Goal: Task Accomplishment & Management: Complete application form

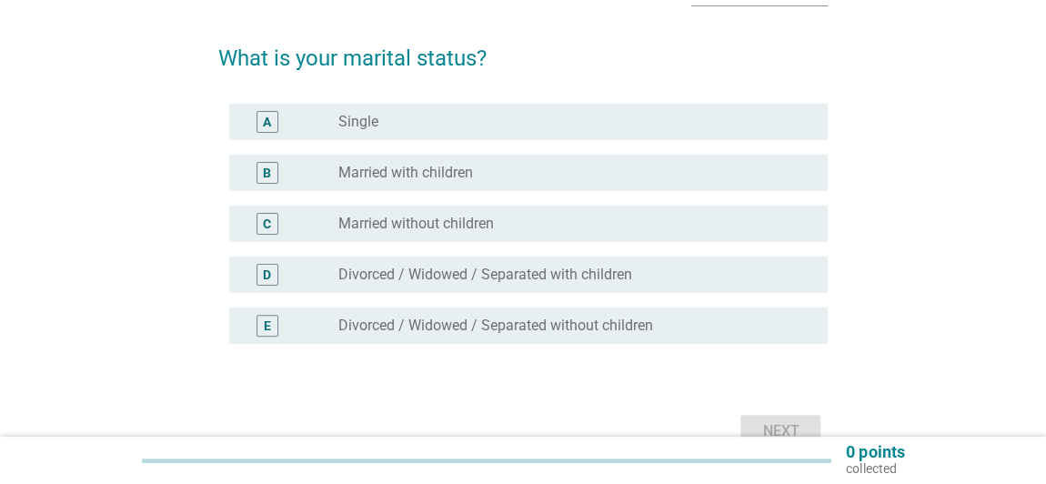
scroll to position [165, 0]
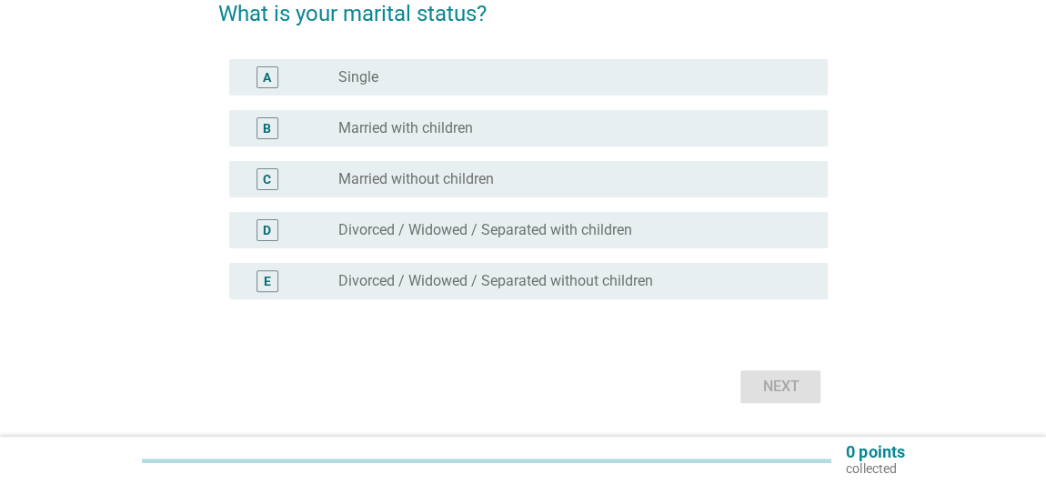
click at [458, 136] on div "radio_button_unchecked Married with children" at bounding box center [575, 128] width 475 height 22
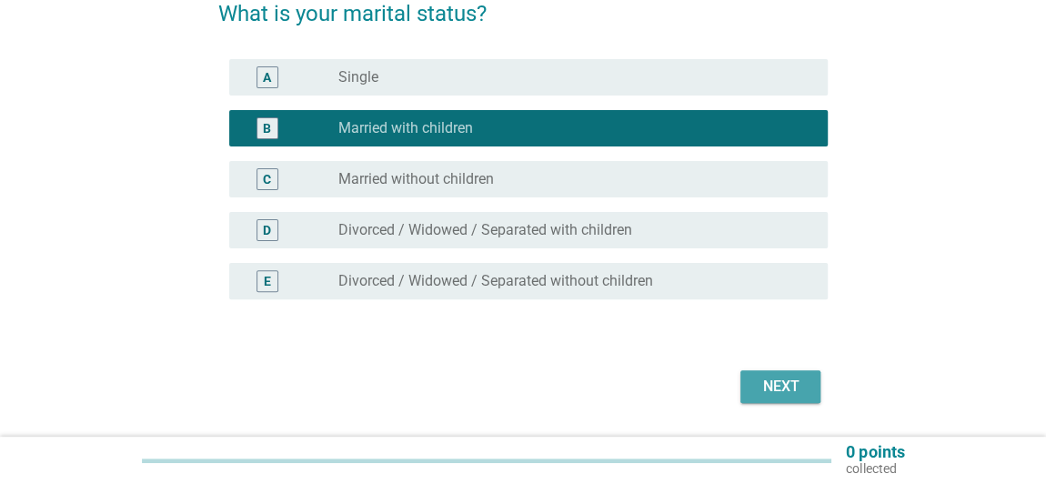
click at [756, 381] on div "Next" at bounding box center [780, 387] width 51 height 22
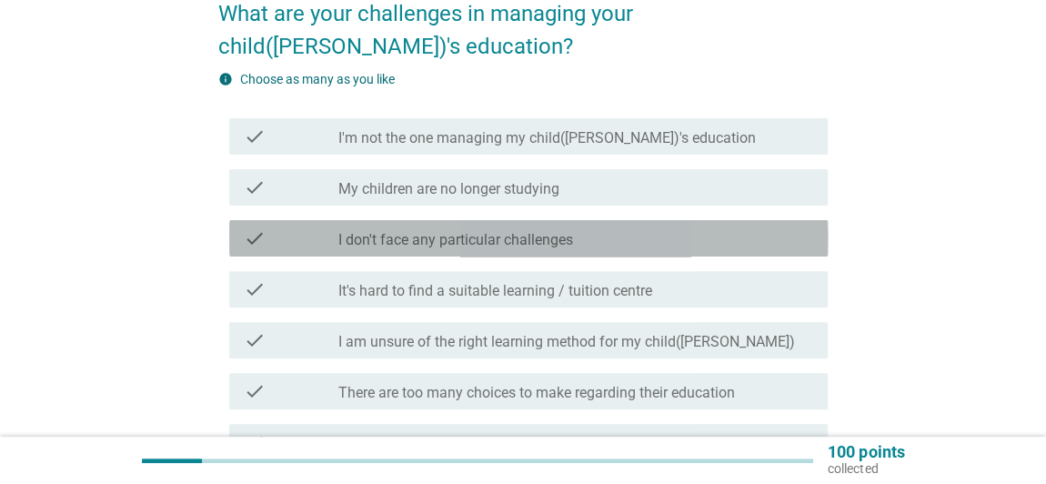
click at [549, 231] on label "I don't face any particular challenges" at bounding box center [455, 240] width 235 height 18
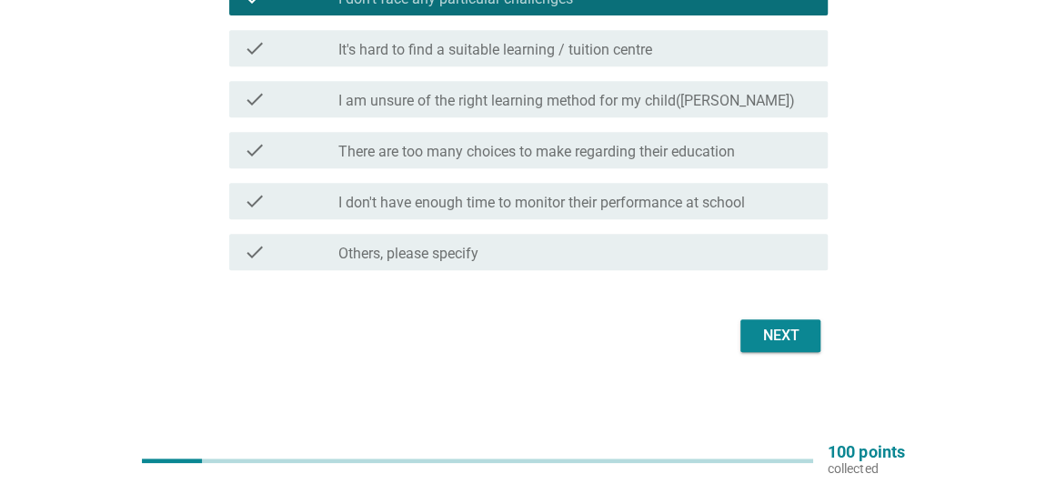
scroll to position [408, 0]
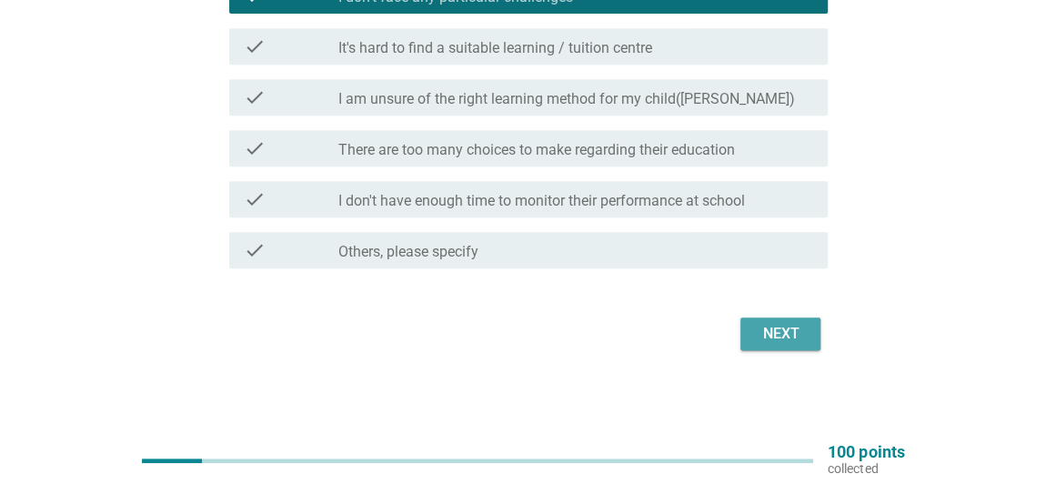
click at [761, 330] on div "Next" at bounding box center [780, 334] width 51 height 22
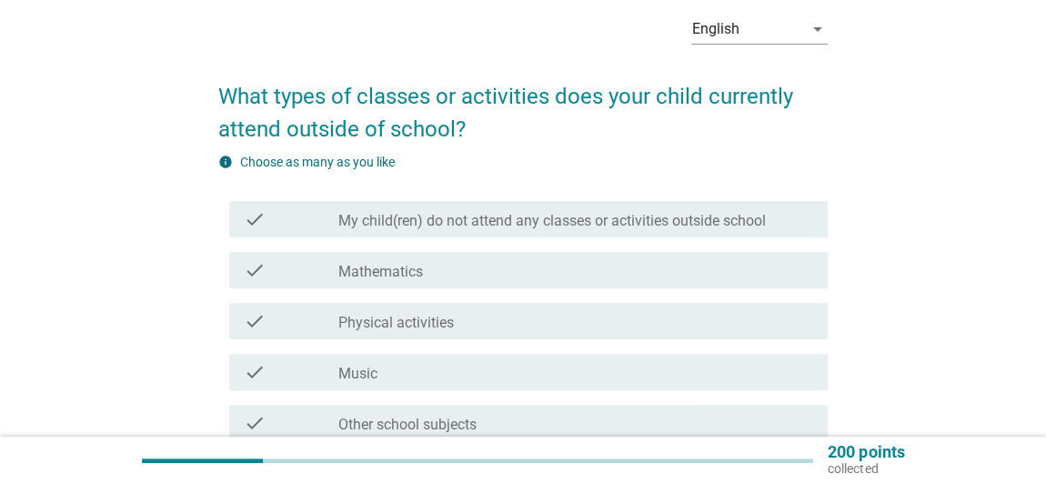
scroll to position [82, 0]
click at [557, 206] on div "check check_box_outline_blank My child(ren) do not attend any classes or activi…" at bounding box center [529, 219] width 600 height 36
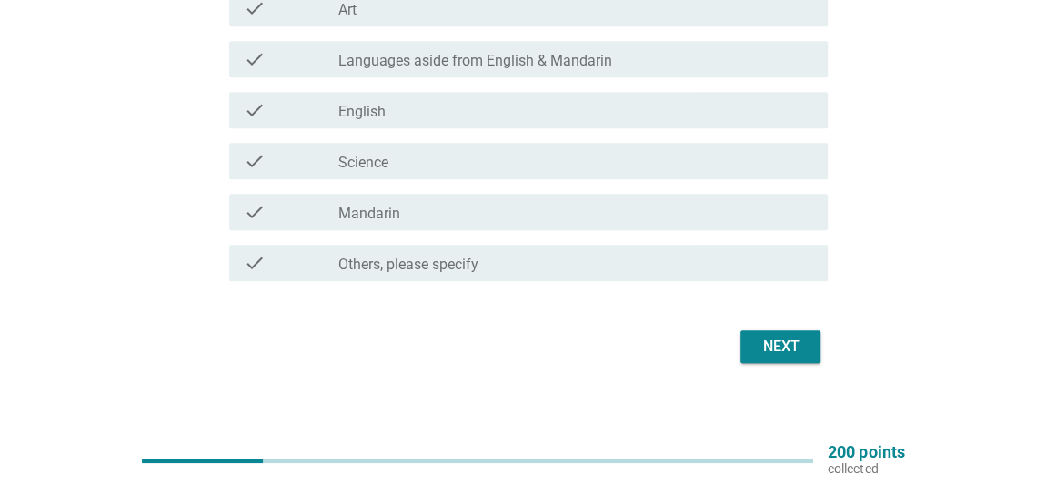
scroll to position [560, 0]
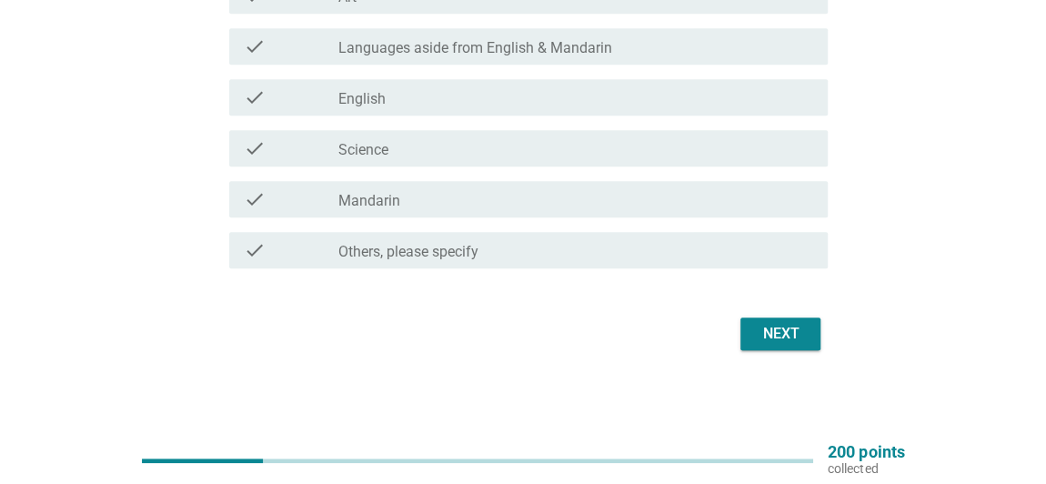
click at [749, 328] on button "Next" at bounding box center [781, 334] width 80 height 33
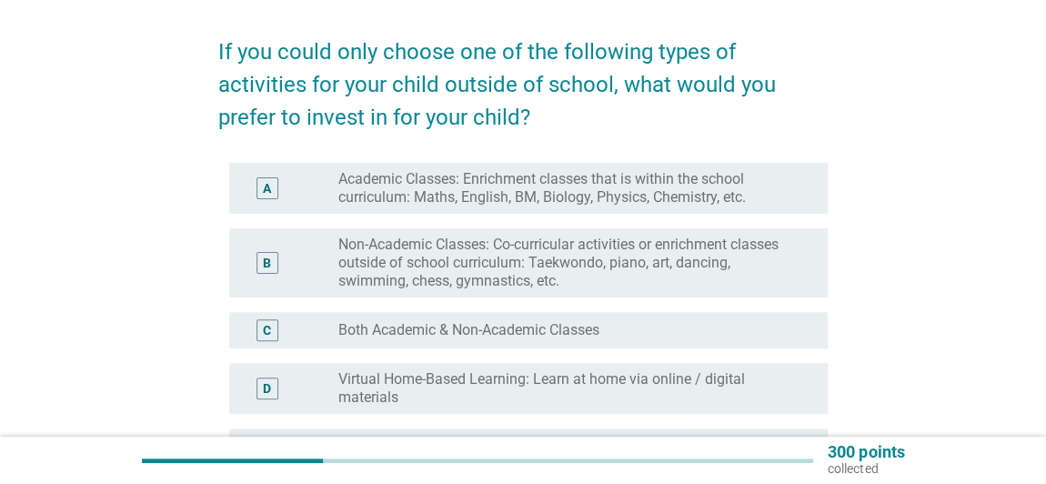
scroll to position [165, 0]
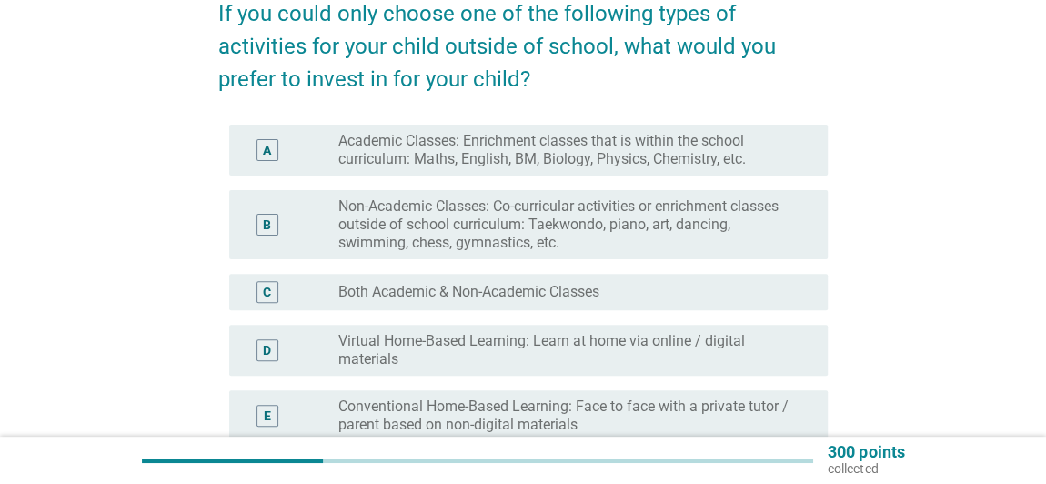
click at [542, 197] on label "Non-Academic Classes: Co-curricular activities or enrichment classes outside of…" at bounding box center [568, 224] width 460 height 55
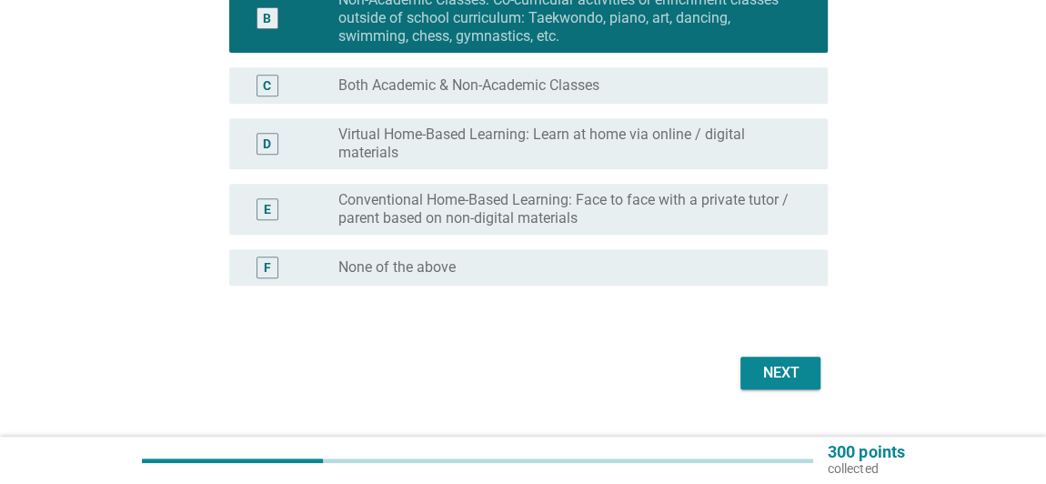
scroll to position [410, 0]
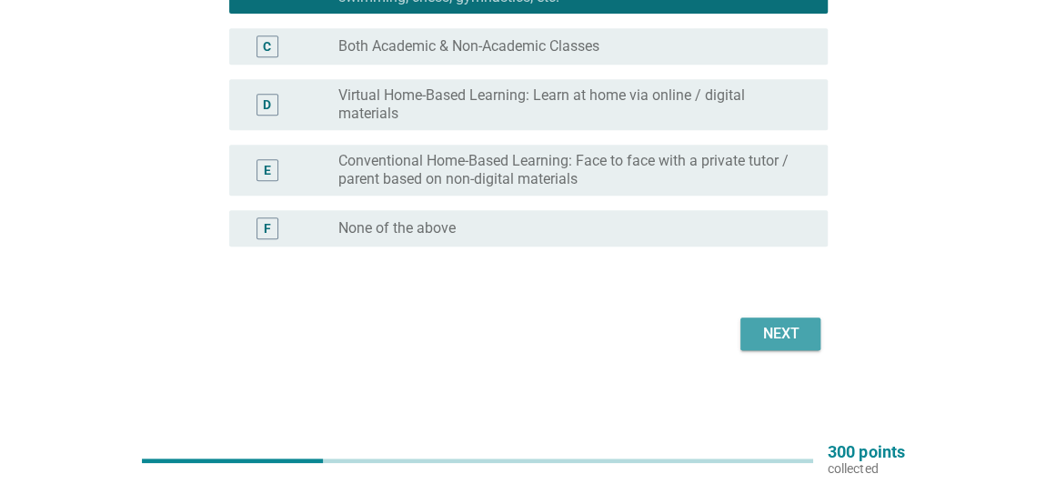
click at [751, 328] on button "Next" at bounding box center [781, 334] width 80 height 33
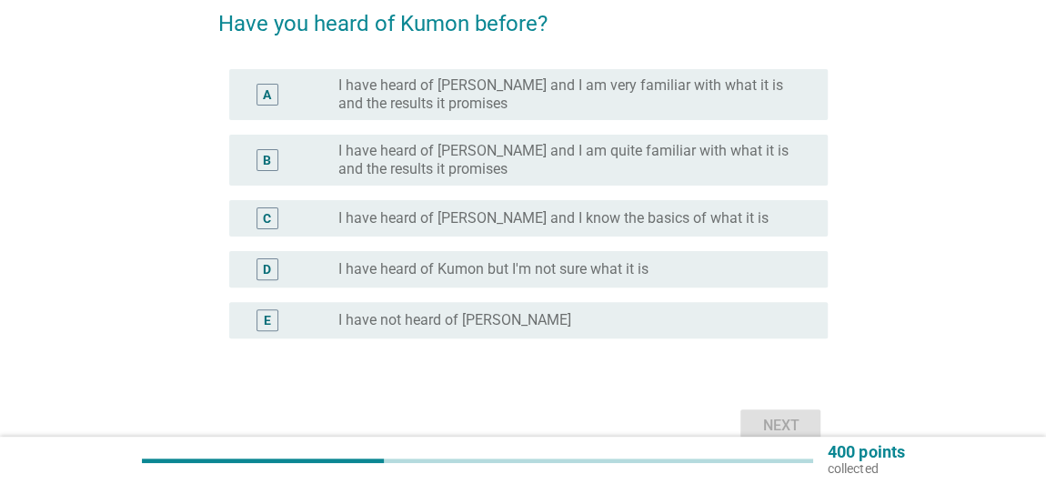
scroll to position [165, 0]
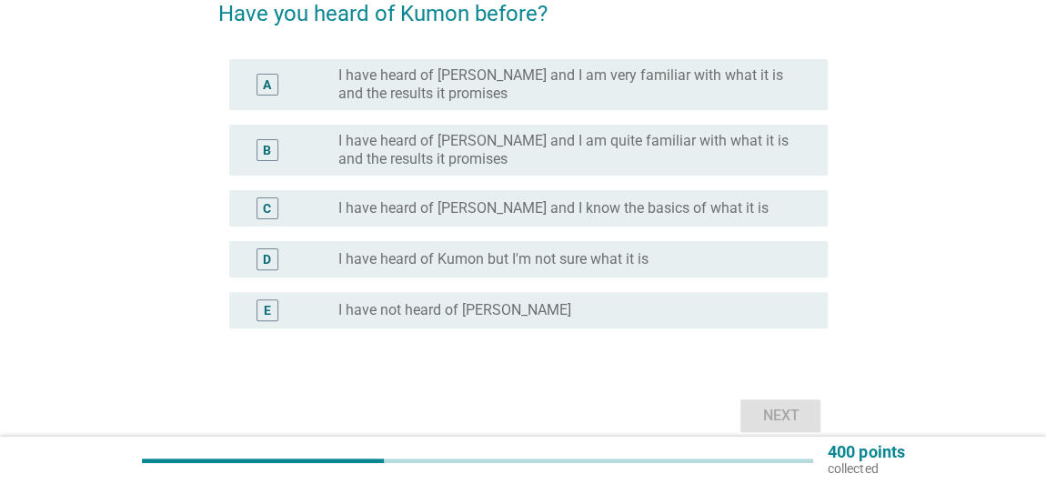
click at [487, 194] on div "C radio_button_unchecked I have heard of [PERSON_NAME] and I know the basics of…" at bounding box center [529, 208] width 600 height 36
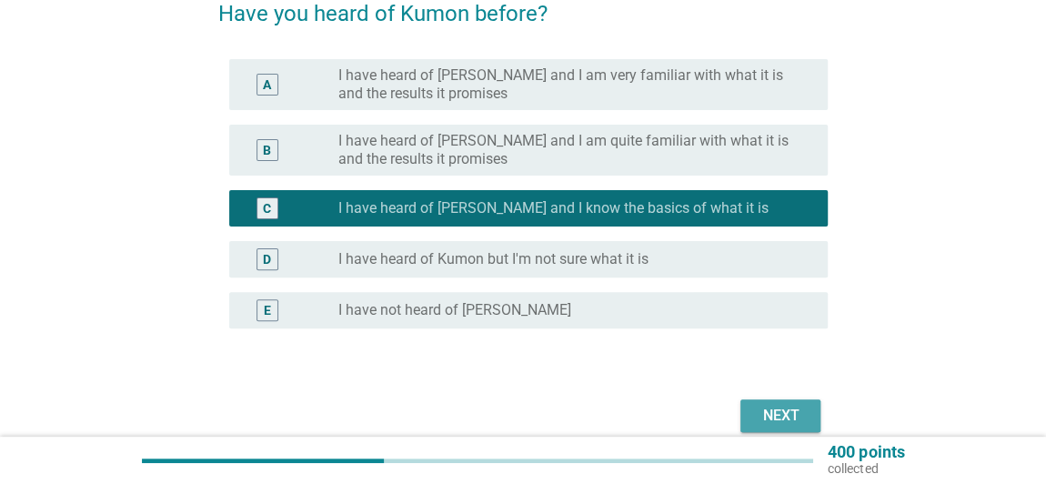
click at [760, 403] on button "Next" at bounding box center [781, 415] width 80 height 33
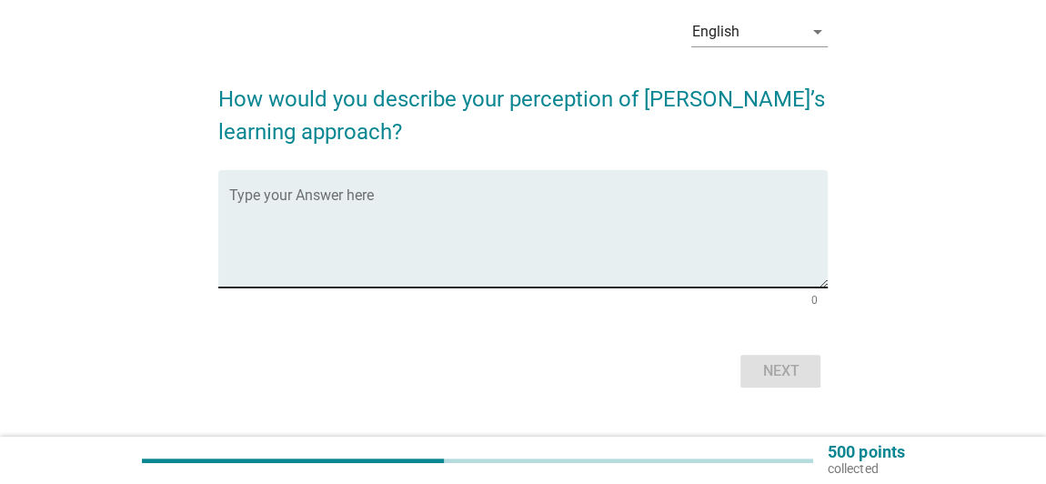
scroll to position [82, 0]
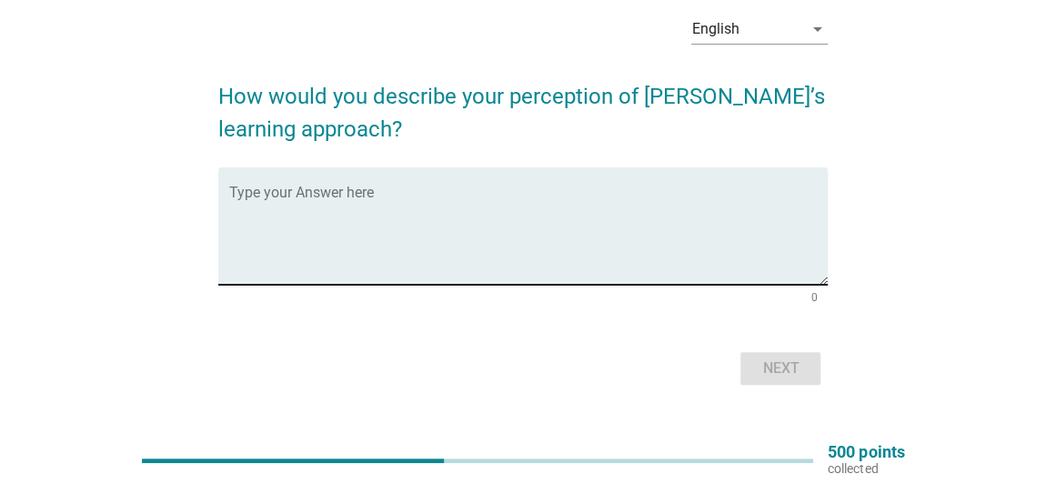
click at [453, 230] on textarea "Type your Answer here" at bounding box center [529, 237] width 600 height 96
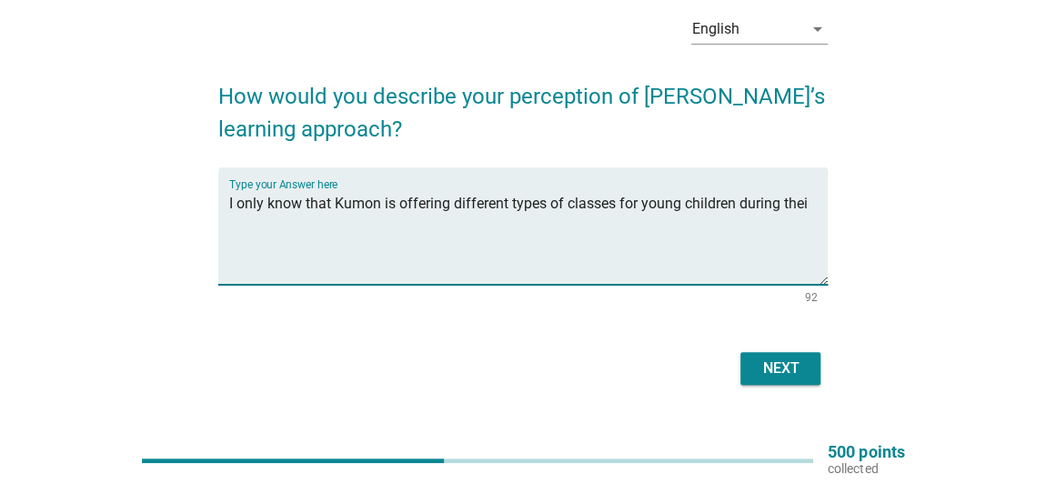
drag, startPoint x: 783, startPoint y: 204, endPoint x: 811, endPoint y: 205, distance: 27.3
click at [811, 205] on textarea "I only know that Kumon is offering different types of classes for young childre…" at bounding box center [529, 237] width 600 height 96
type textarea "I only know that Kumon is offering different types of classes for young childre…"
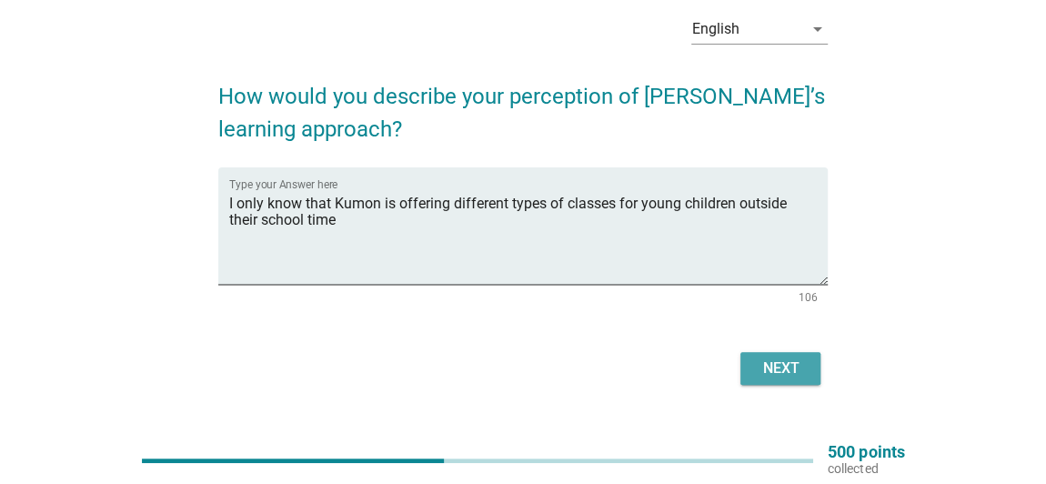
click at [776, 353] on button "Next" at bounding box center [781, 368] width 80 height 33
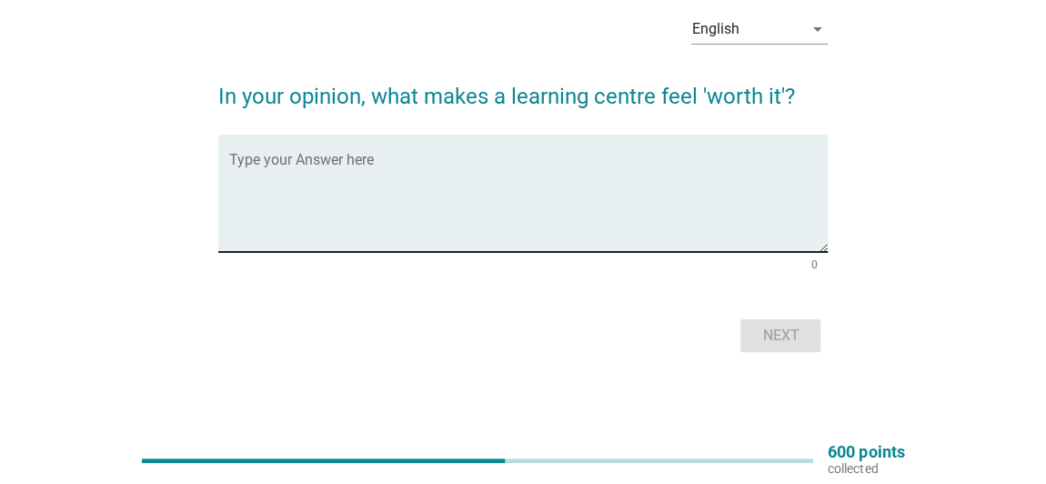
click at [554, 214] on textarea "Type your Answer here" at bounding box center [529, 204] width 600 height 96
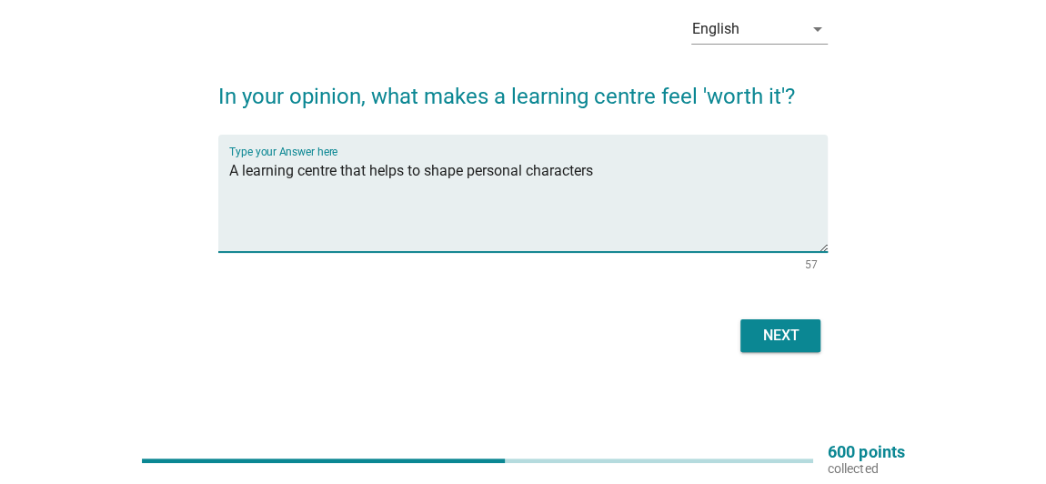
type textarea "A learning centre that helps to shape personal characters"
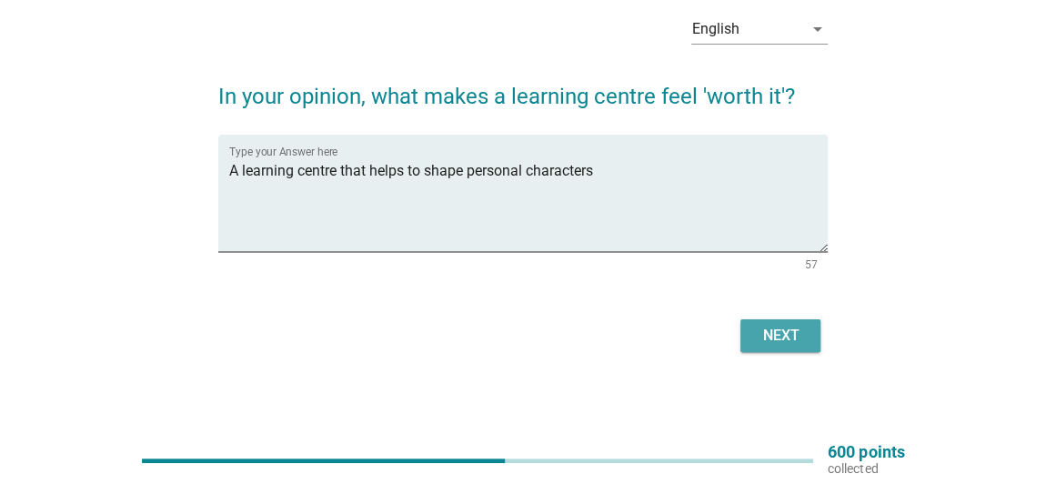
click at [762, 332] on div "Next" at bounding box center [780, 336] width 51 height 22
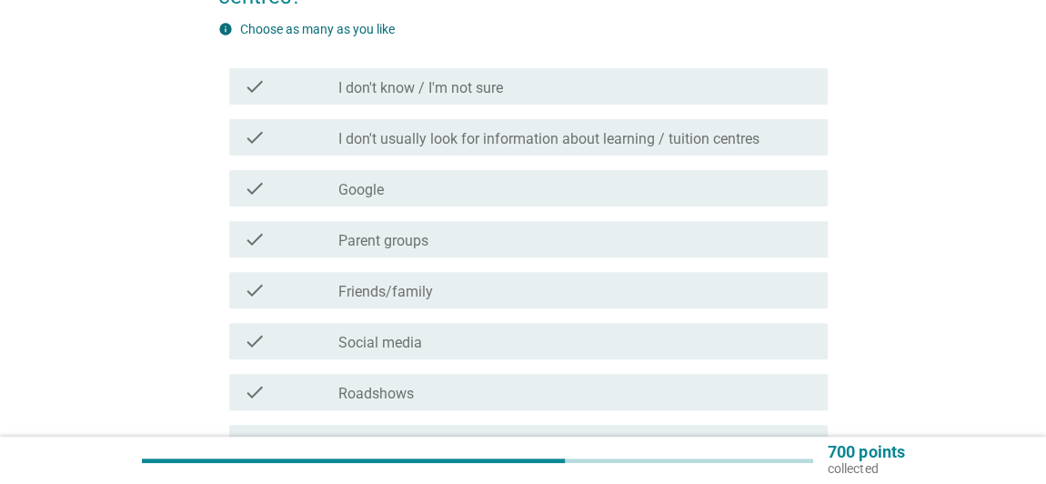
scroll to position [247, 0]
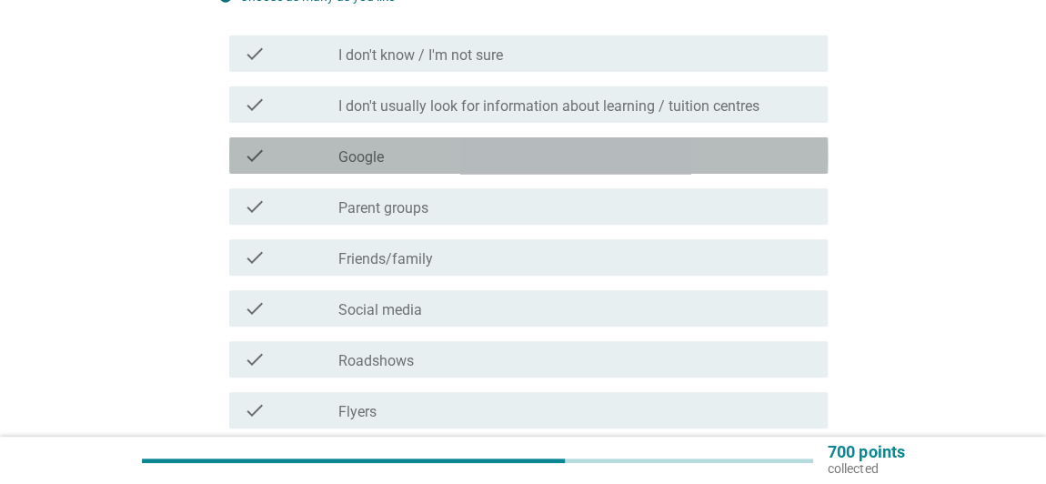
click at [486, 143] on div "check check_box_outline_blank Google" at bounding box center [529, 155] width 600 height 36
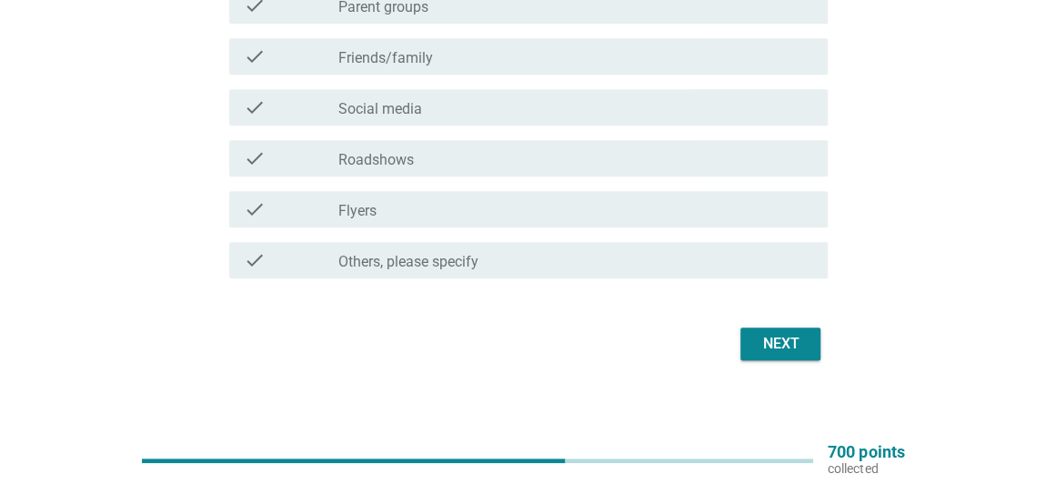
scroll to position [459, 0]
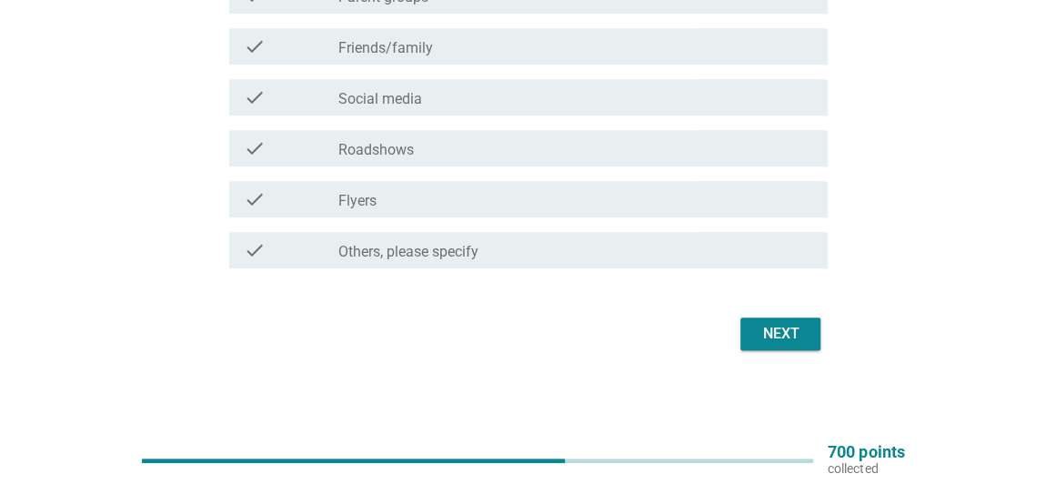
click at [764, 315] on div "Next" at bounding box center [523, 334] width 610 height 44
click at [764, 319] on button "Next" at bounding box center [781, 334] width 80 height 33
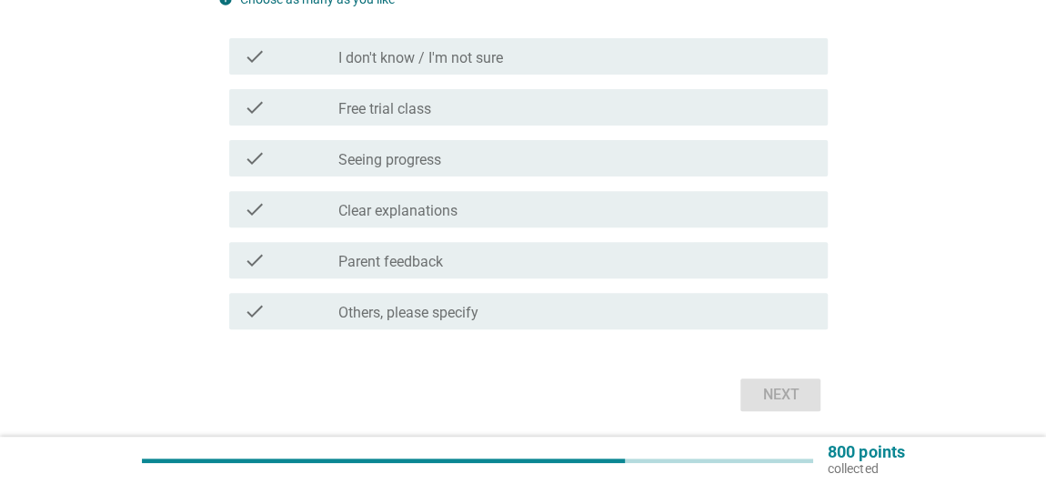
scroll to position [247, 0]
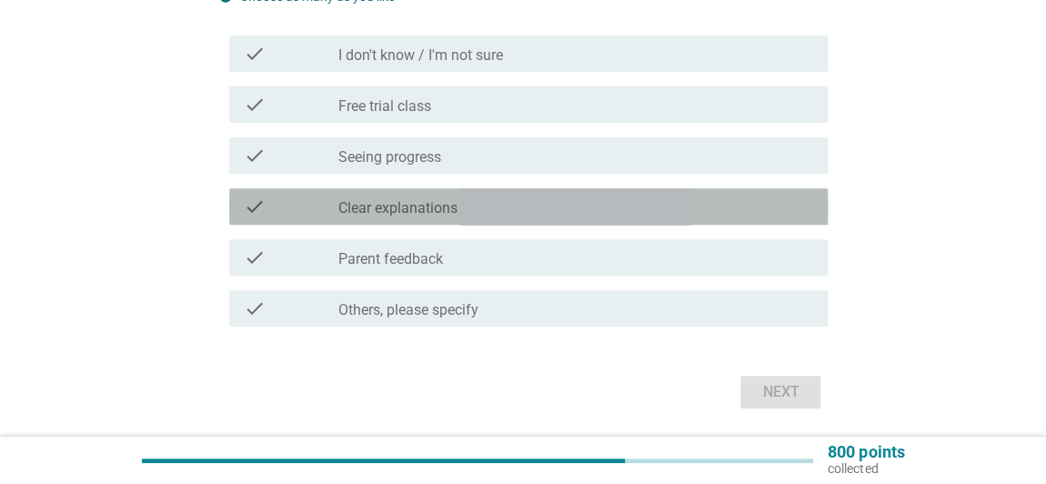
click at [414, 206] on label "Clear explanations" at bounding box center [397, 208] width 119 height 18
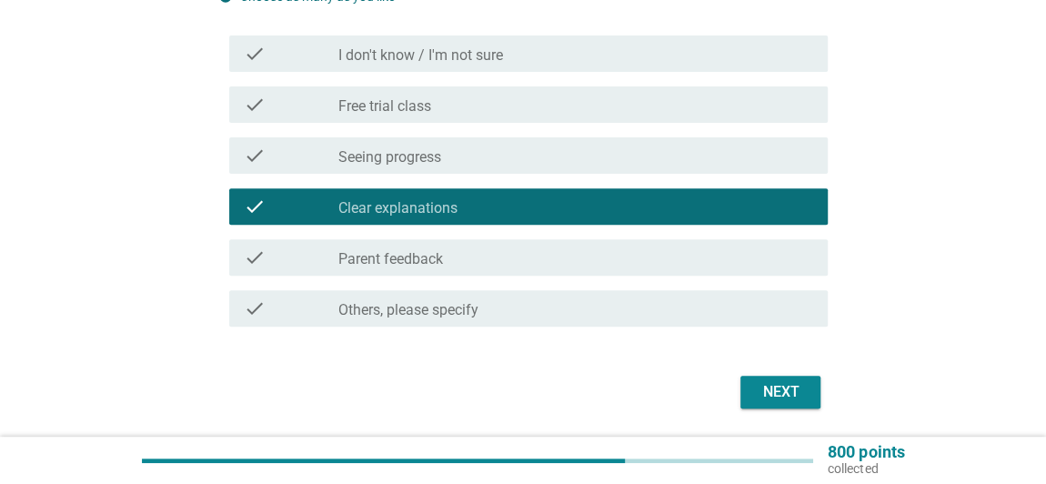
click at [405, 106] on label "Free trial class" at bounding box center [384, 106] width 93 height 18
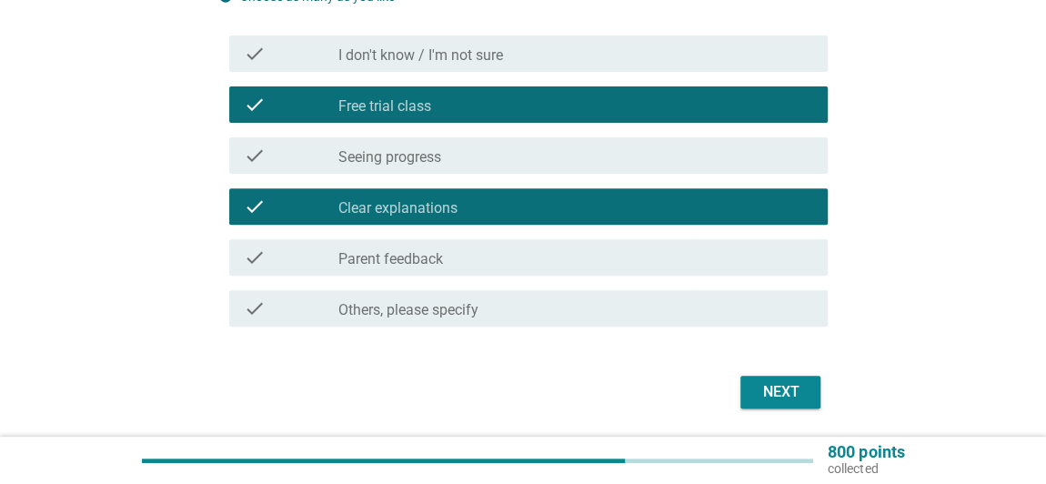
click at [757, 390] on div "Next" at bounding box center [780, 392] width 51 height 22
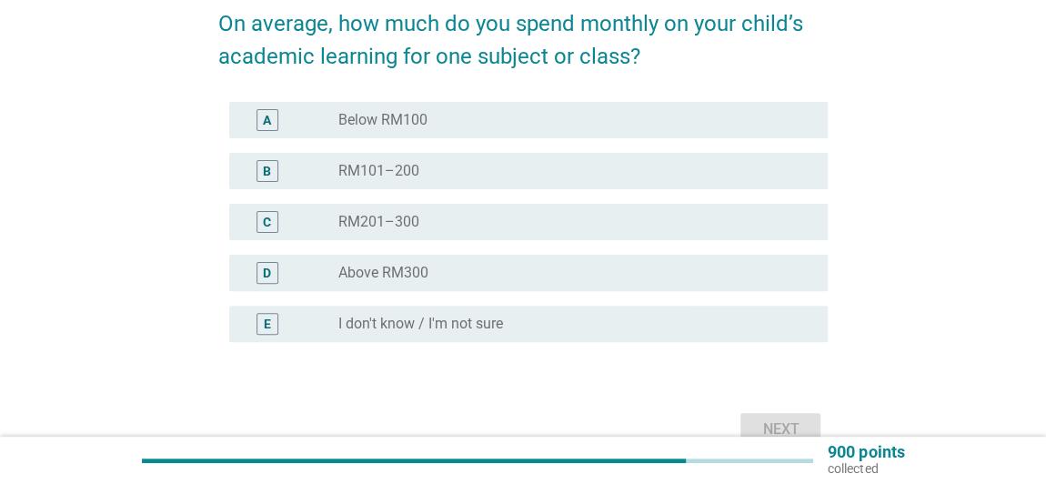
scroll to position [165, 0]
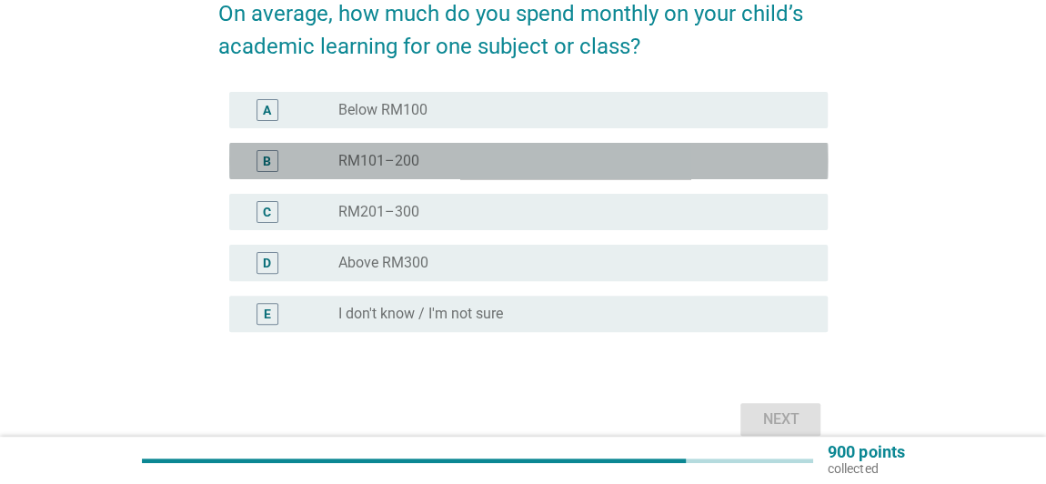
click at [557, 161] on div "radio_button_unchecked RM101–200" at bounding box center [568, 161] width 460 height 18
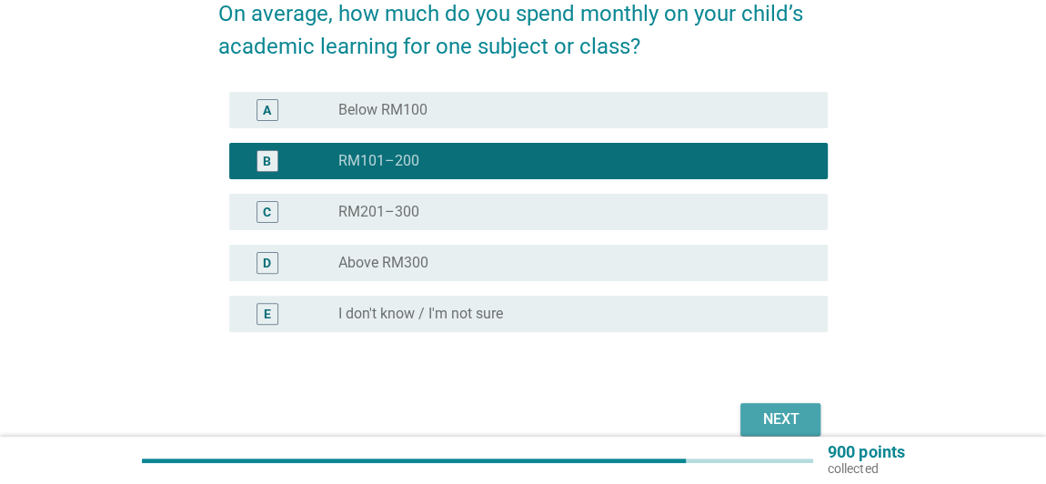
click at [778, 406] on button "Next" at bounding box center [781, 419] width 80 height 33
